Goal: Task Accomplishment & Management: Use online tool/utility

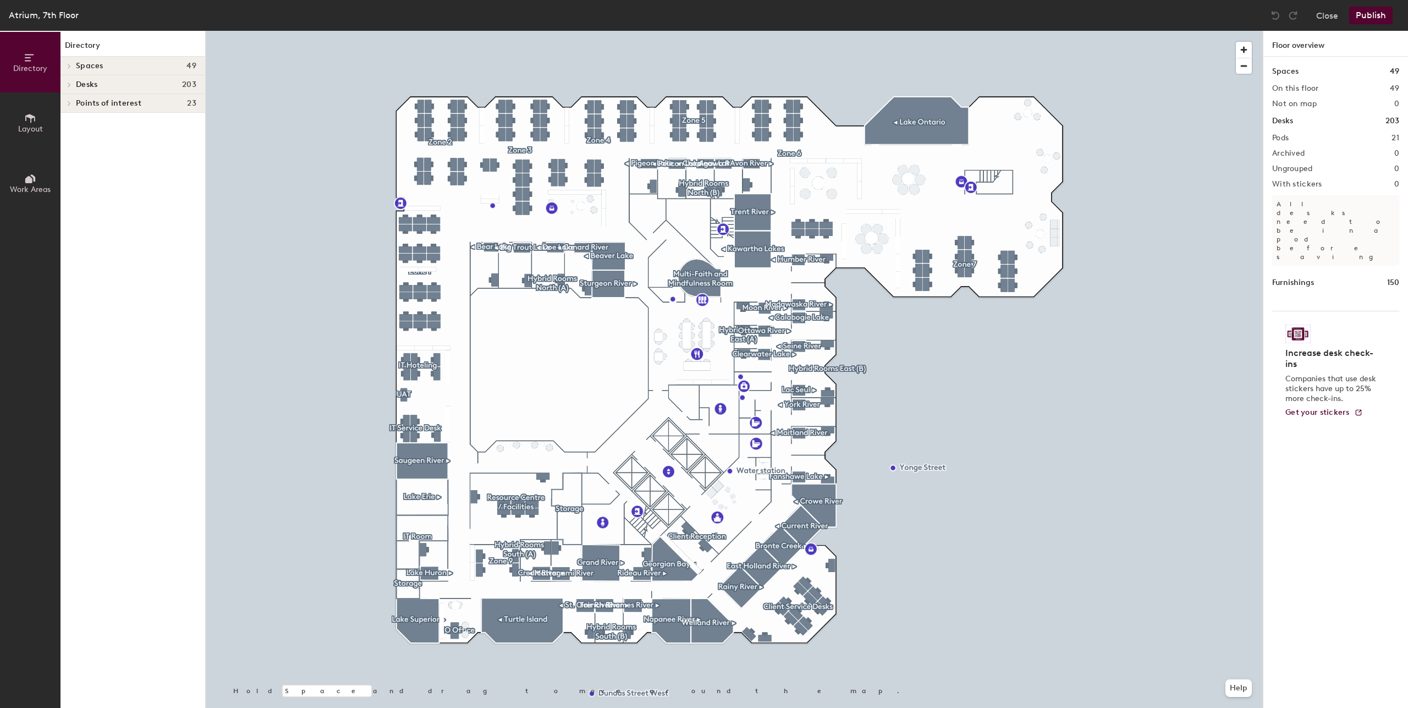
click at [92, 89] on span "Desks" at bounding box center [86, 84] width 21 height 9
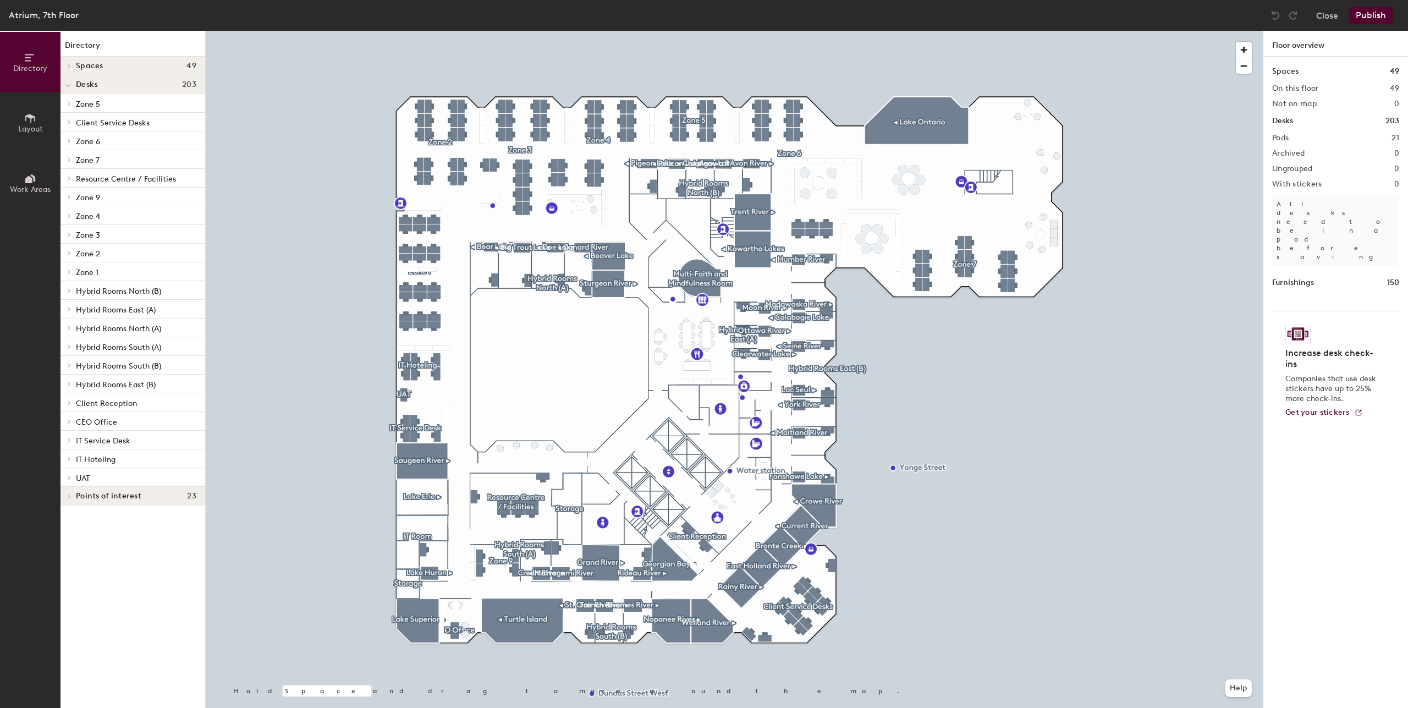
click at [108, 277] on p "Zone 1" at bounding box center [136, 272] width 120 height 14
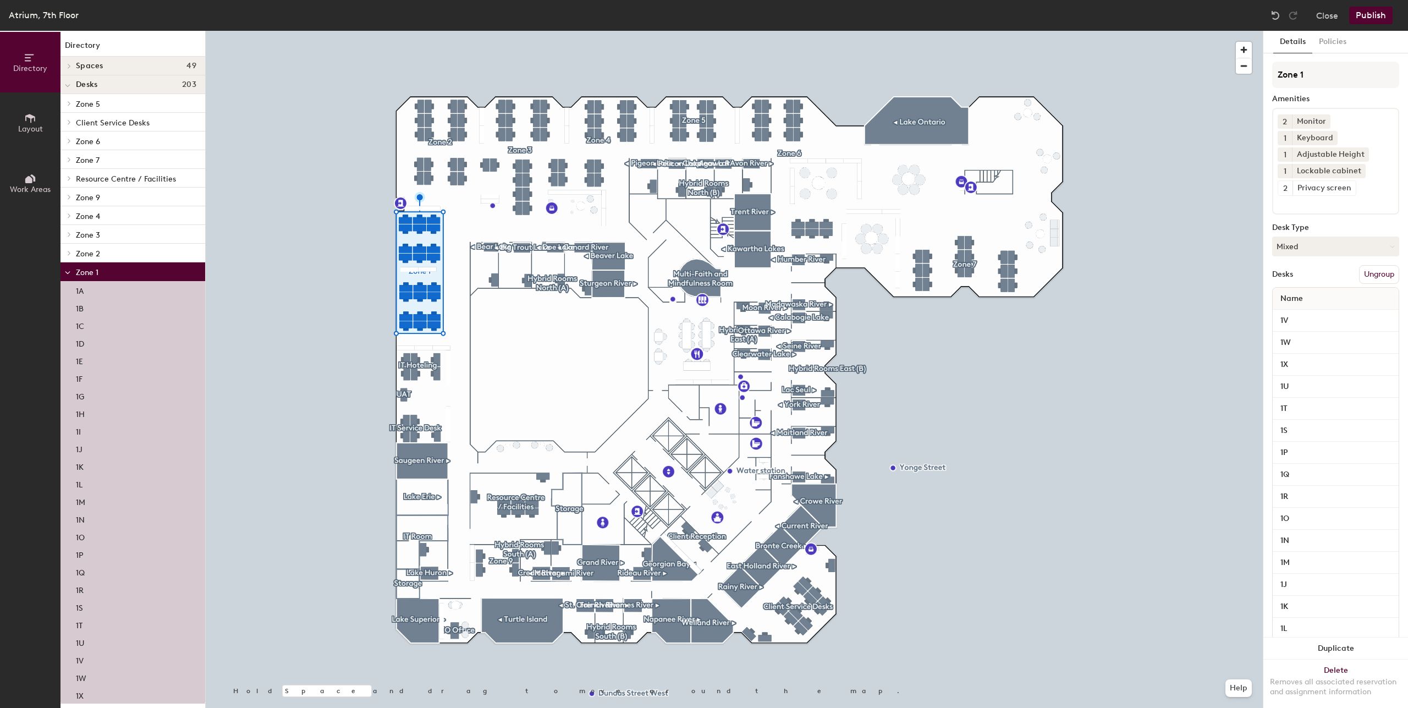
click at [81, 327] on p "1C" at bounding box center [80, 325] width 8 height 13
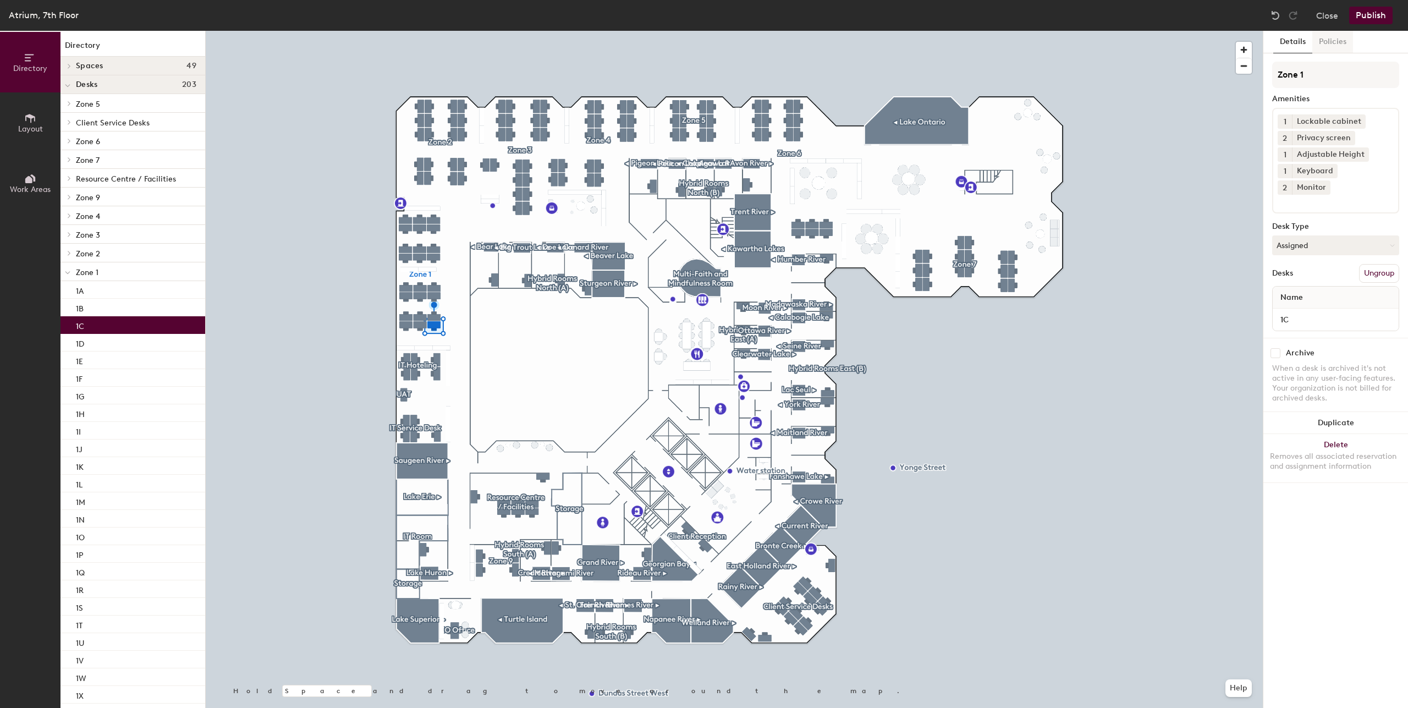
click at [1332, 38] on button "Policies" at bounding box center [1333, 42] width 41 height 23
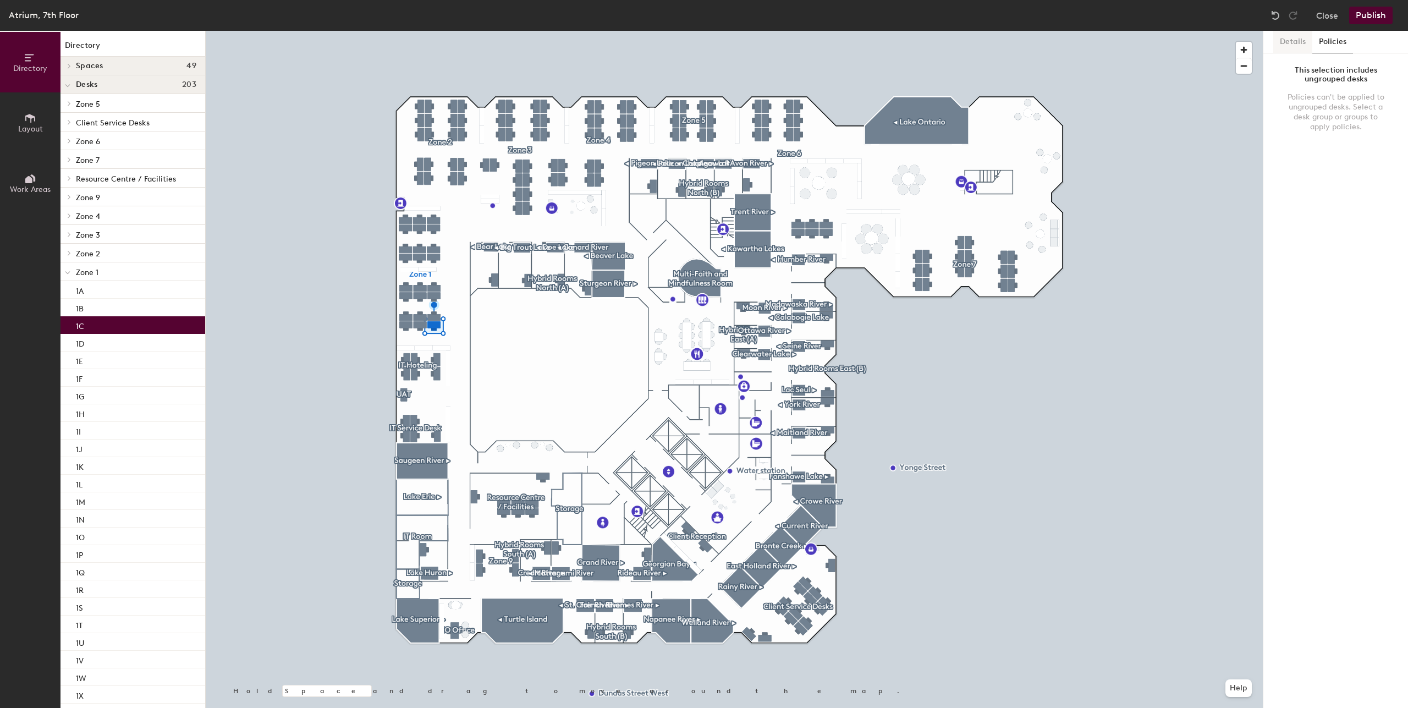
click at [1289, 43] on button "Details" at bounding box center [1293, 42] width 39 height 23
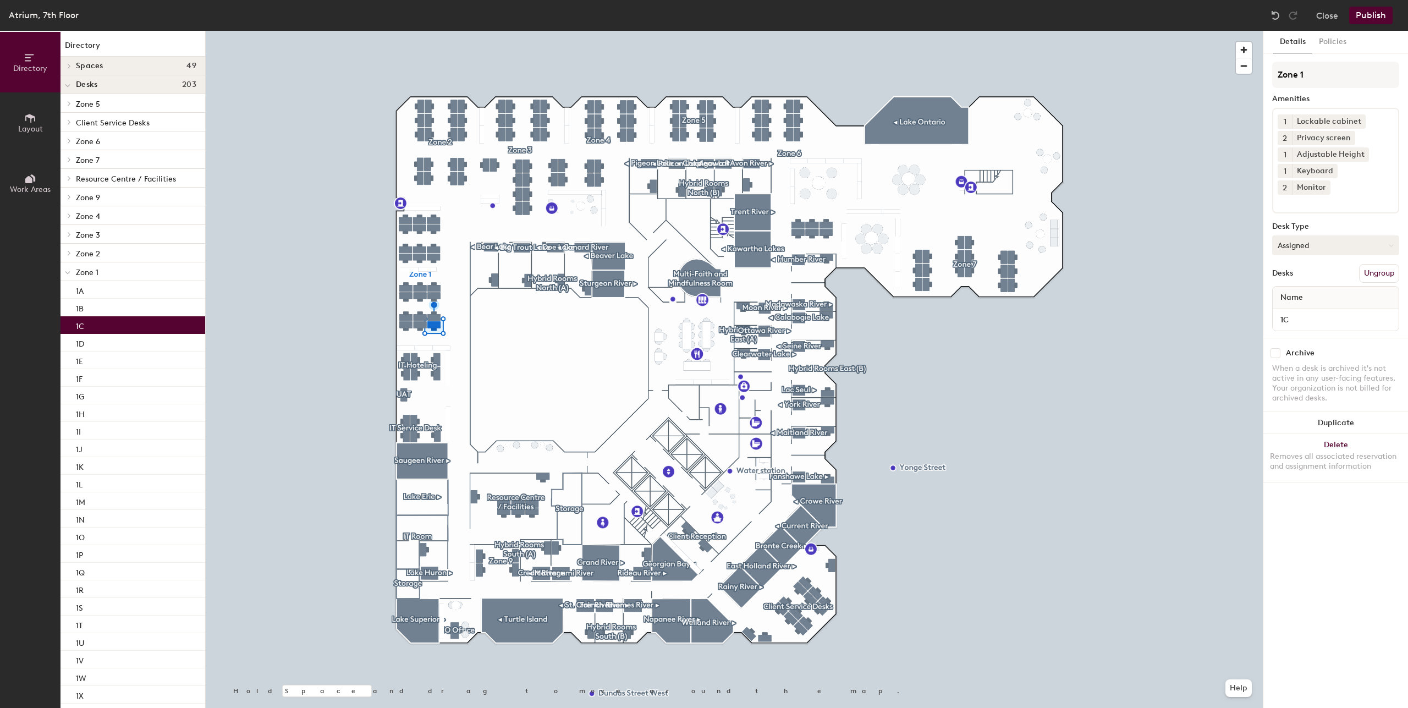
click at [1388, 235] on button "Assigned" at bounding box center [1336, 245] width 127 height 20
click at [1387, 235] on button "Assigned" at bounding box center [1336, 245] width 127 height 20
click at [103, 271] on p "Zone 1" at bounding box center [136, 272] width 120 height 14
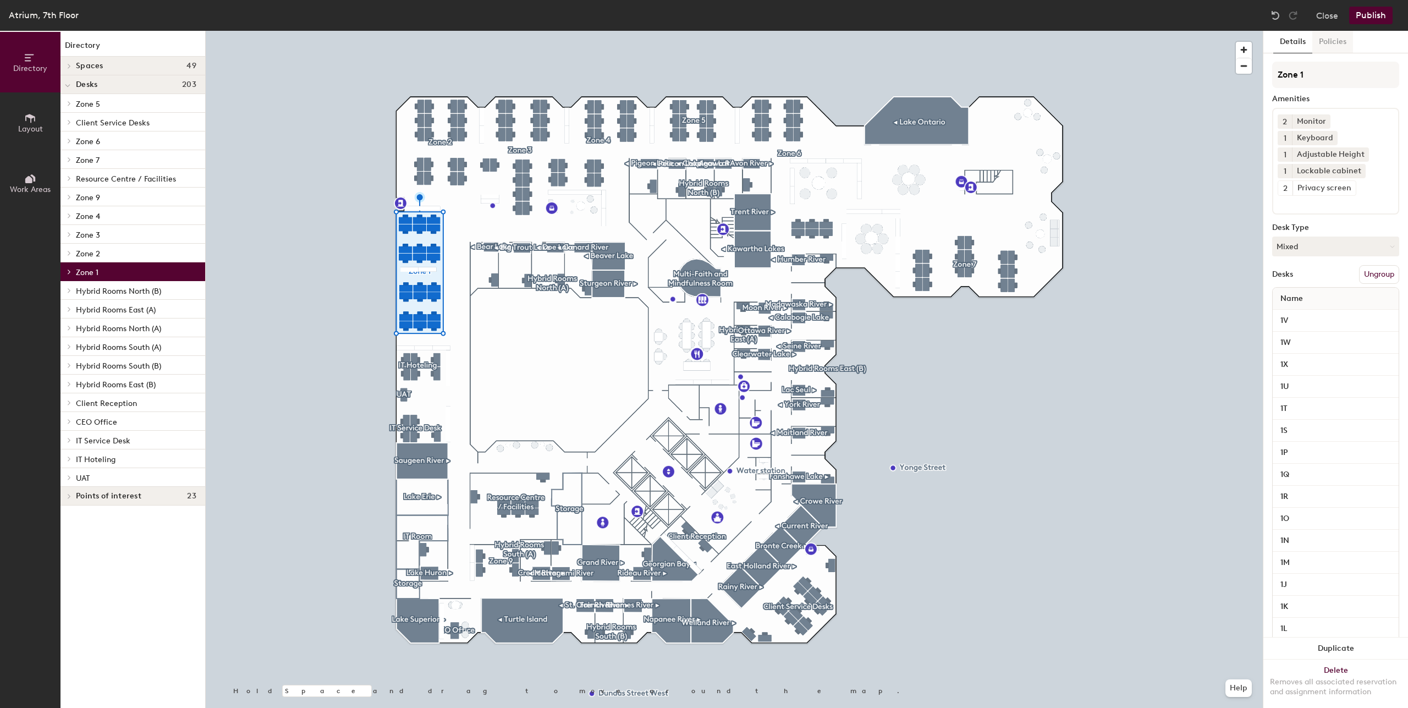
click at [1326, 50] on button "Policies" at bounding box center [1333, 42] width 41 height 23
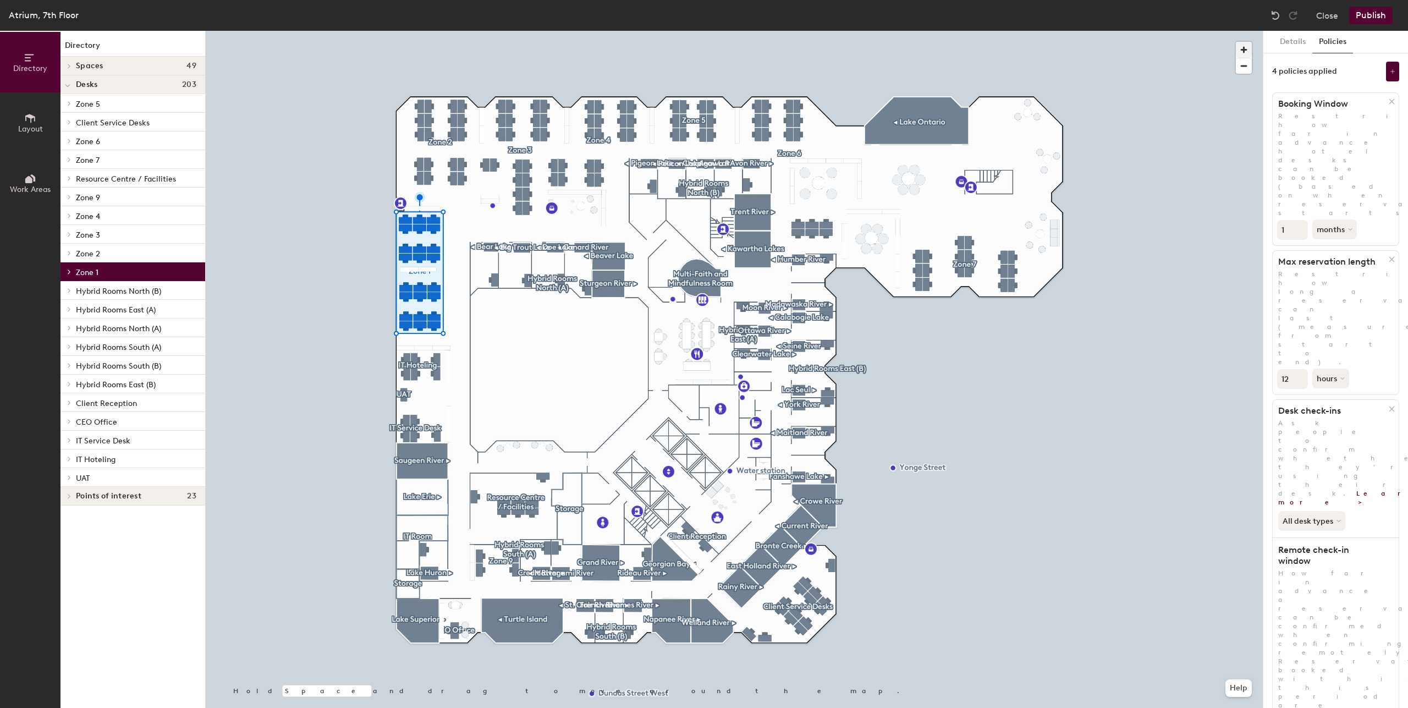
drag, startPoint x: 1286, startPoint y: 45, endPoint x: 1247, endPoint y: 43, distance: 39.1
click at [1286, 45] on button "Details" at bounding box center [1293, 42] width 39 height 23
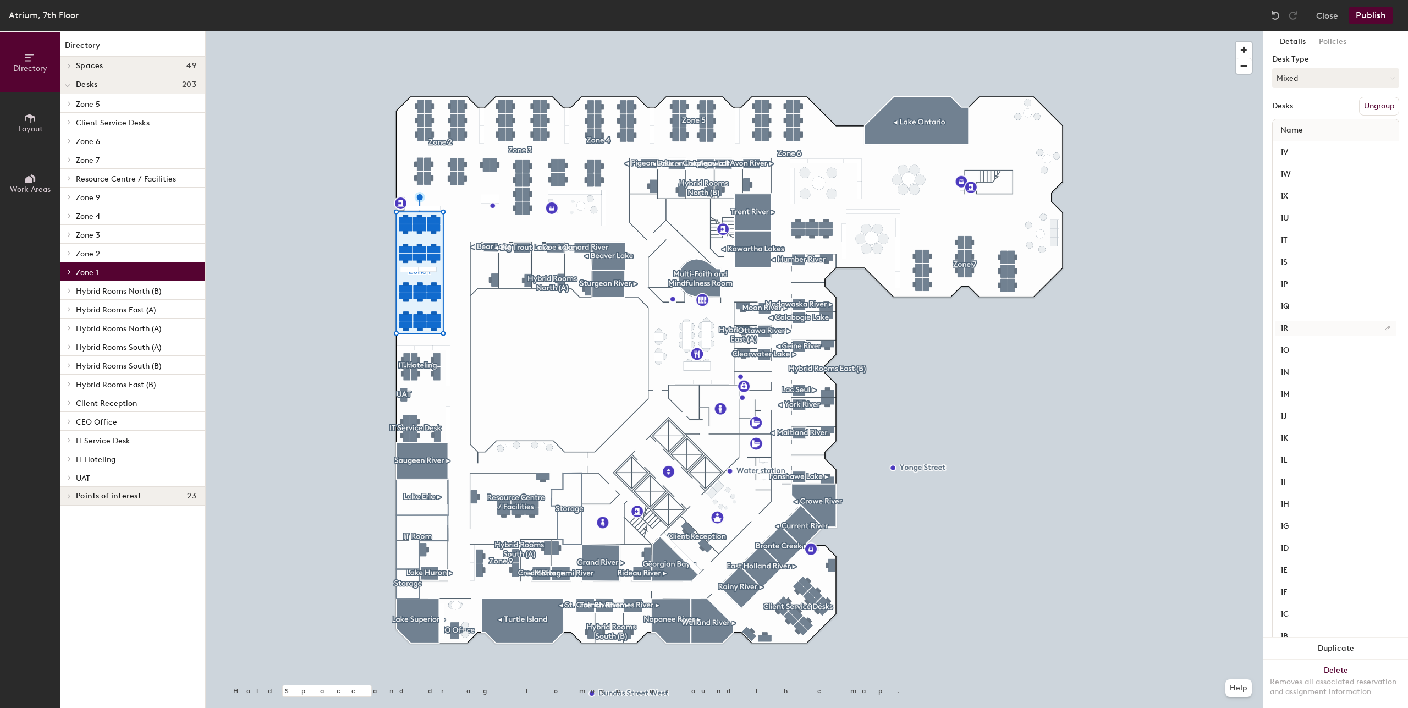
scroll to position [226, 0]
click at [1299, 540] on input "1F" at bounding box center [1336, 544] width 122 height 15
click at [1306, 537] on input "1F" at bounding box center [1336, 544] width 122 height 15
click at [72, 273] on span at bounding box center [68, 272] width 9 height 6
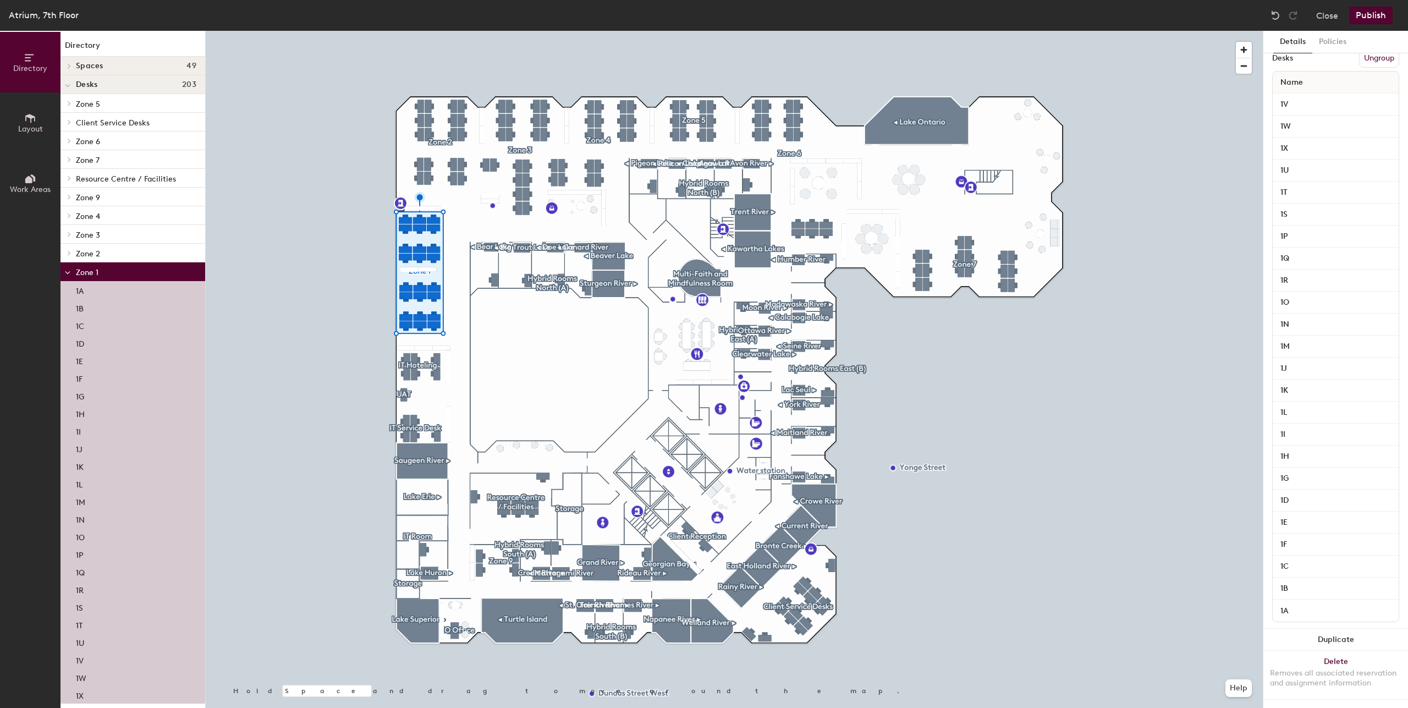
click at [99, 325] on div "1C" at bounding box center [133, 325] width 145 height 18
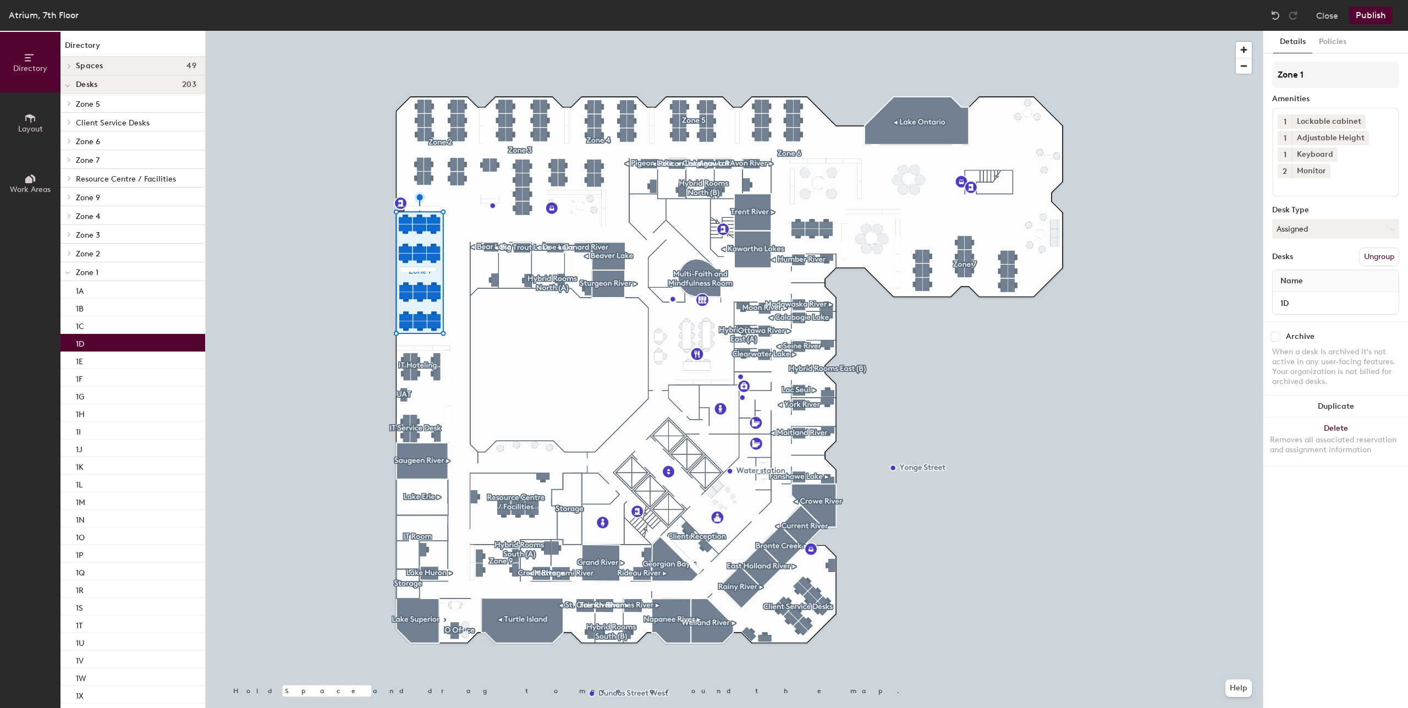
click at [99, 339] on div "1D" at bounding box center [133, 343] width 145 height 18
click at [101, 333] on div "1C" at bounding box center [133, 325] width 145 height 18
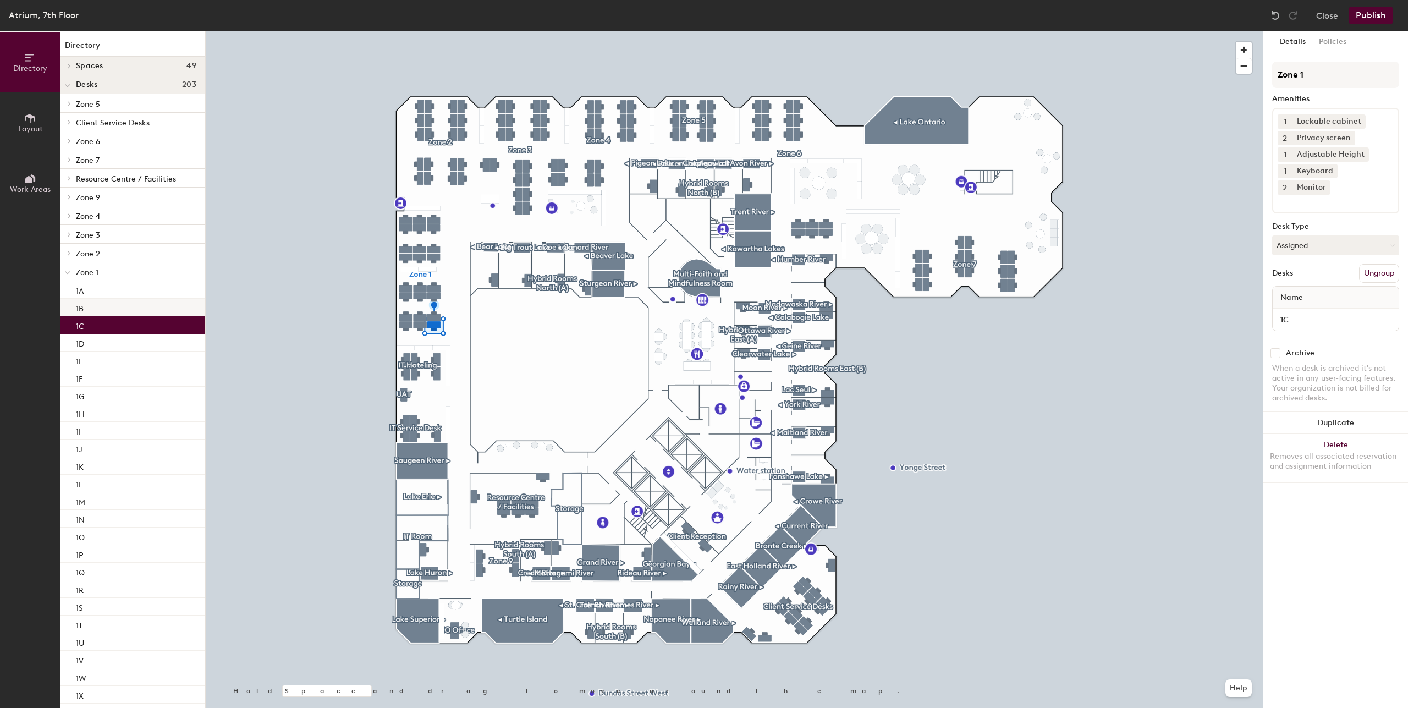
click at [101, 315] on div "1B" at bounding box center [133, 308] width 145 height 18
click at [113, 332] on div "1C" at bounding box center [133, 325] width 145 height 18
click at [1314, 235] on button "Assigned" at bounding box center [1336, 245] width 127 height 20
click at [1294, 271] on div "Assigned" at bounding box center [1328, 279] width 110 height 17
click at [1336, 35] on button "Policies" at bounding box center [1333, 42] width 41 height 23
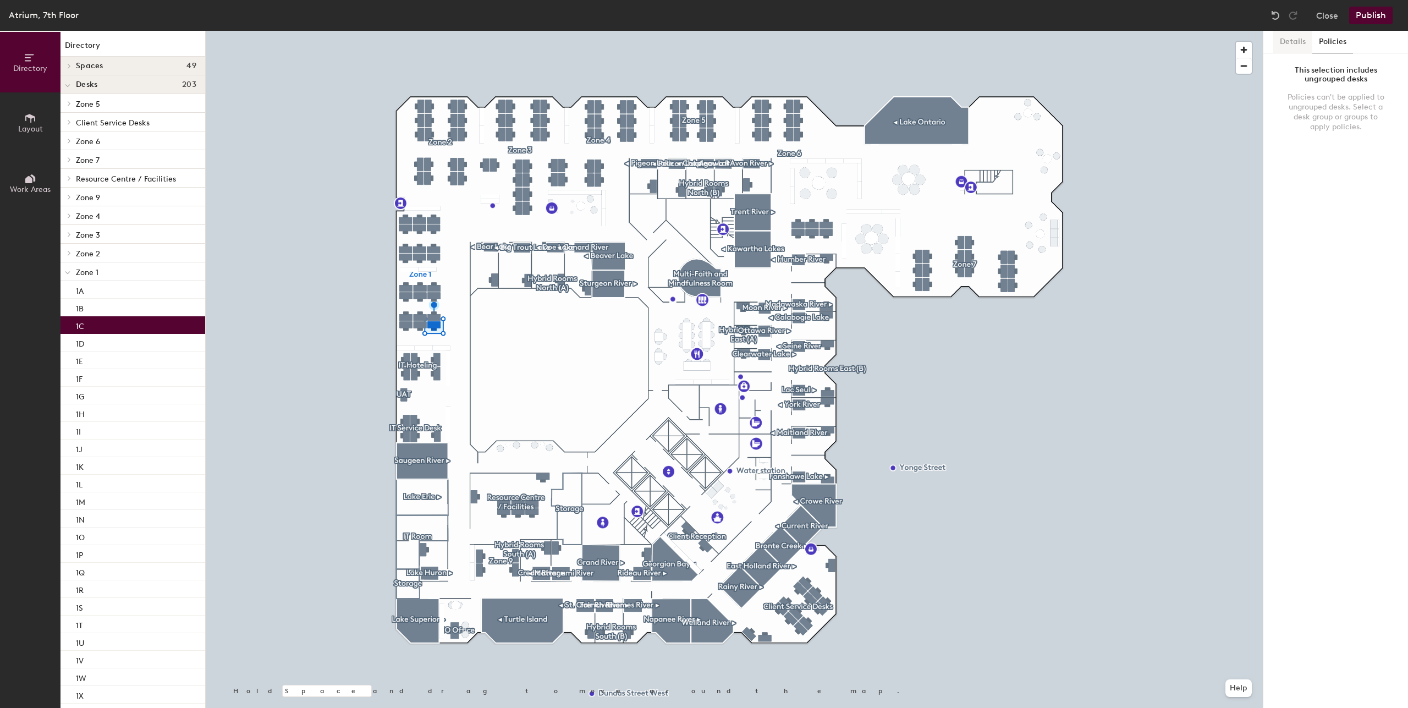
click at [1298, 39] on button "Details" at bounding box center [1293, 42] width 39 height 23
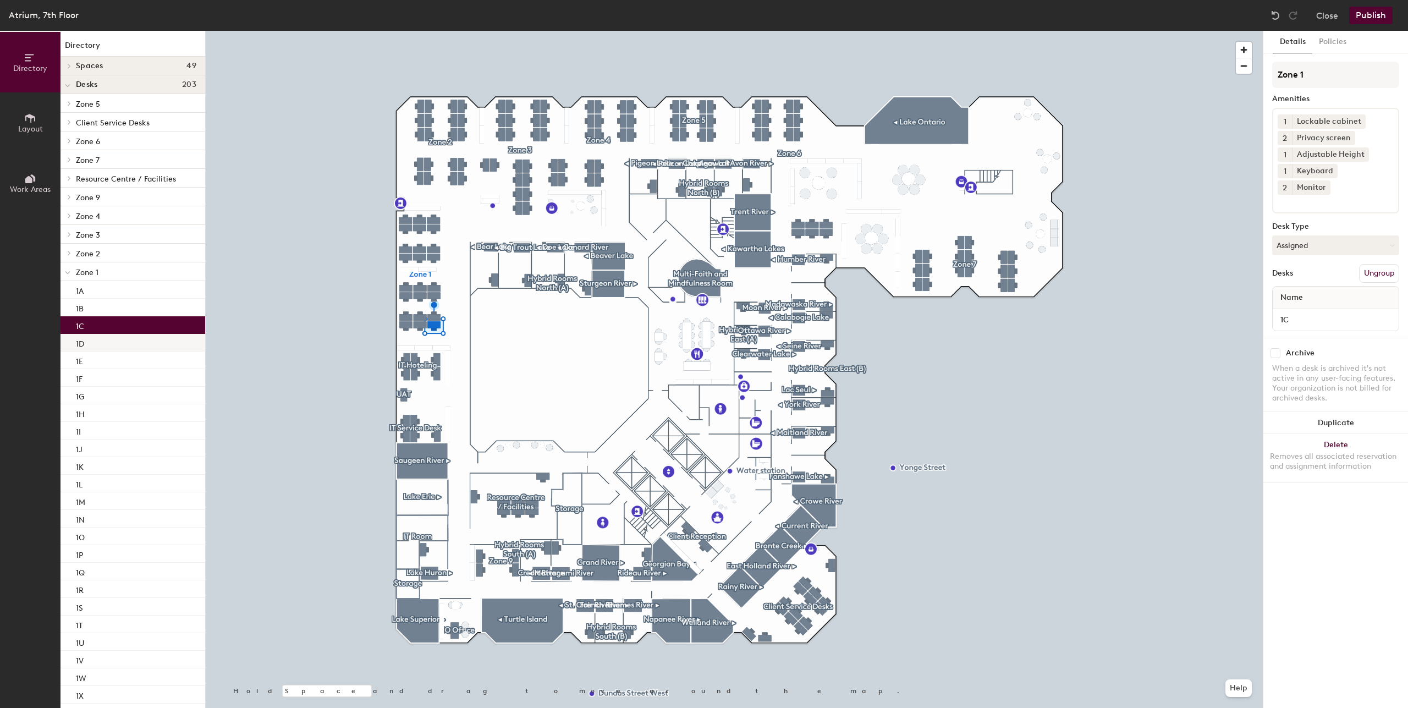
click at [100, 340] on div "1D" at bounding box center [133, 343] width 145 height 18
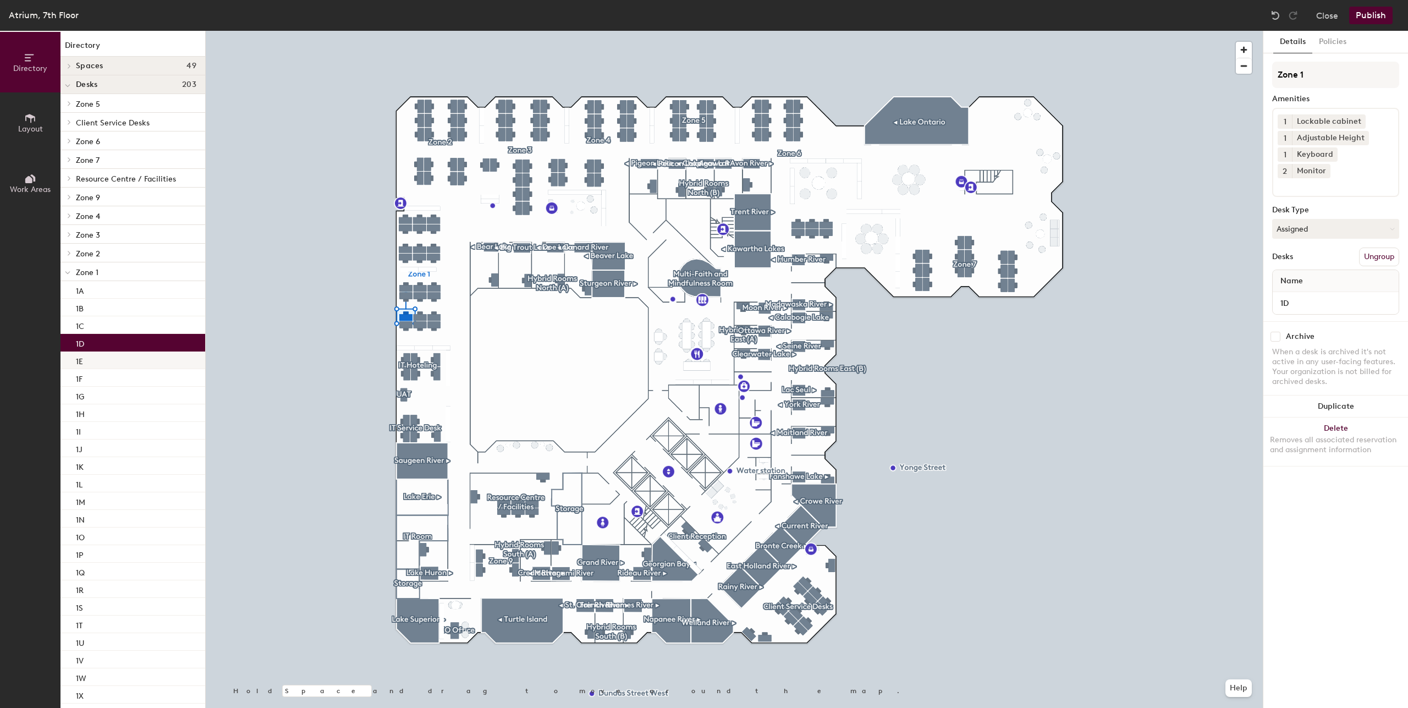
click at [130, 361] on div "1E" at bounding box center [133, 361] width 145 height 18
click at [108, 292] on div "1A" at bounding box center [133, 290] width 145 height 18
